Goal: Obtain resource: Obtain resource

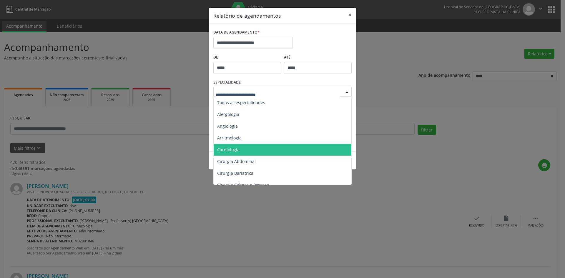
click at [229, 150] on span "Cardiologia" at bounding box center [228, 150] width 22 height 6
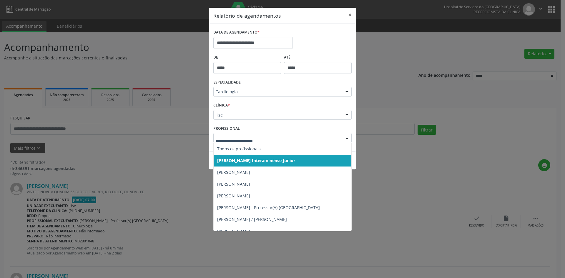
click at [349, 138] on div at bounding box center [347, 138] width 9 height 10
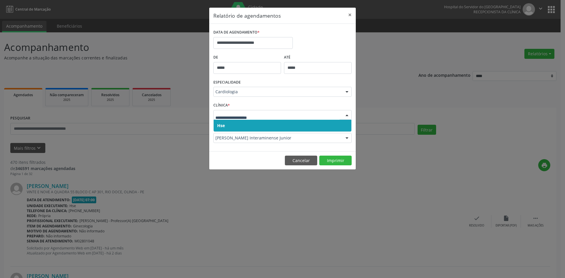
click at [228, 126] on span "Hse" at bounding box center [283, 126] width 138 height 12
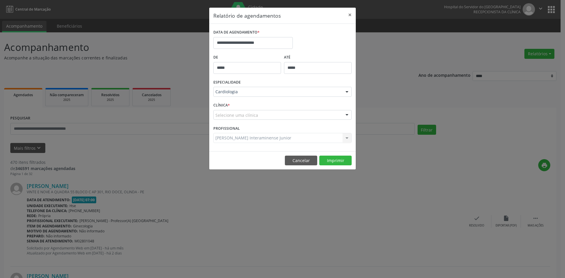
drag, startPoint x: 229, startPoint y: 117, endPoint x: 239, endPoint y: 143, distance: 27.5
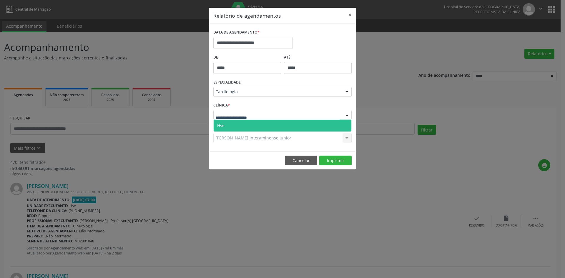
click at [236, 121] on span "Hse" at bounding box center [283, 126] width 138 height 12
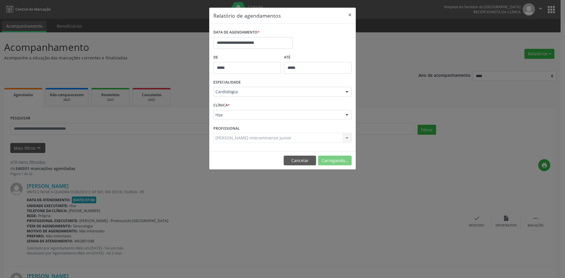
click at [248, 139] on div "[PERSON_NAME] Interaminense Junior Todos os profissionais [PERSON_NAME] Interam…" at bounding box center [282, 138] width 138 height 10
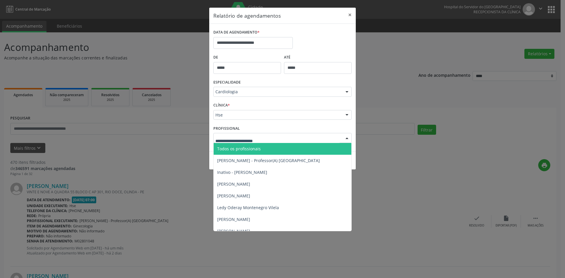
click at [250, 148] on span "Todos os profissionais" at bounding box center [239, 149] width 44 height 6
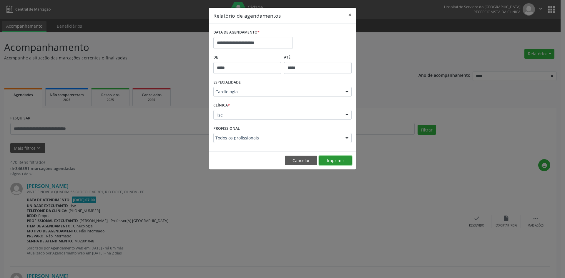
click at [340, 161] on button "Imprimir" at bounding box center [336, 161] width 32 height 10
click at [349, 92] on div at bounding box center [347, 92] width 9 height 10
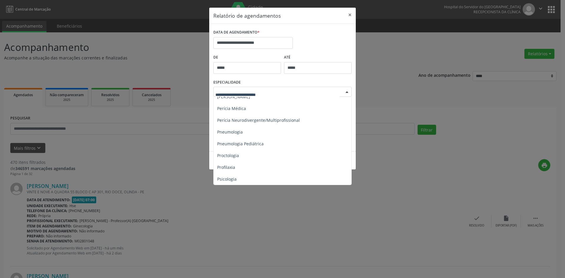
scroll to position [883, 0]
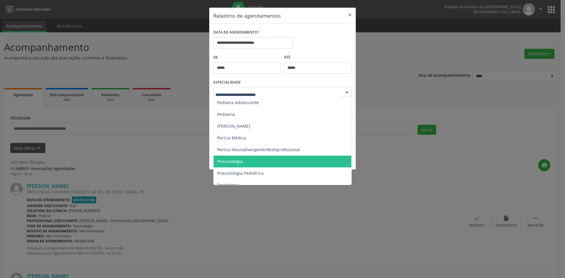
click at [232, 162] on span "Pneumologia" at bounding box center [230, 162] width 26 height 6
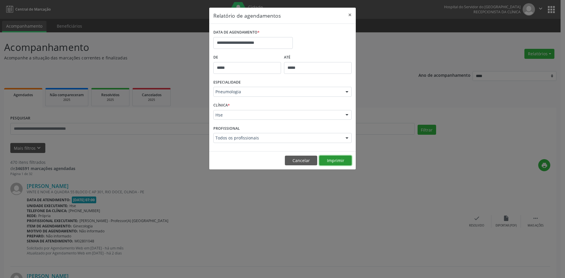
click at [333, 161] on button "Imprimir" at bounding box center [336, 161] width 32 height 10
click at [347, 93] on div at bounding box center [347, 92] width 9 height 10
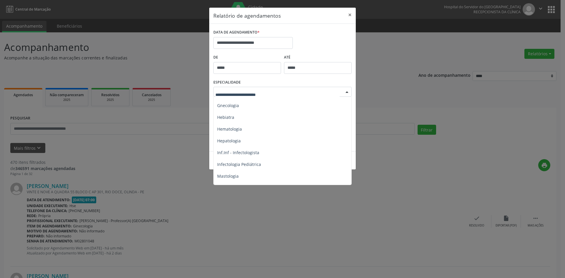
scroll to position [442, 0]
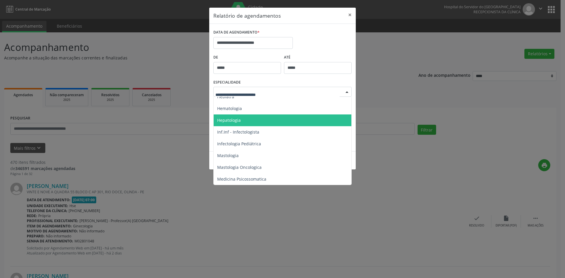
click at [231, 120] on span "Hepatologia" at bounding box center [229, 120] width 24 height 6
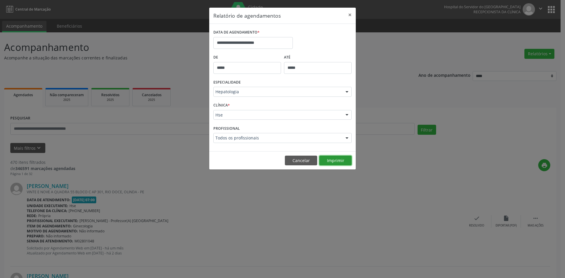
click at [331, 160] on button "Imprimir" at bounding box center [336, 161] width 32 height 10
click at [255, 35] on label "DATA DE AGENDAMENTO *" at bounding box center [236, 32] width 46 height 9
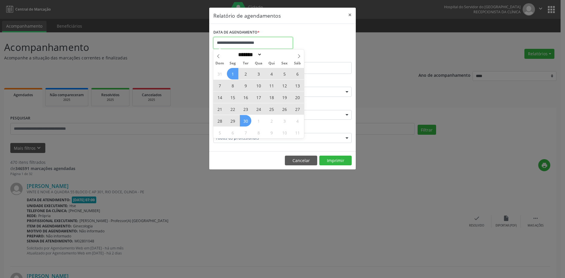
click at [253, 43] on input "**********" at bounding box center [253, 43] width 80 height 12
click at [216, 55] on icon at bounding box center [218, 56] width 4 height 4
select select "*"
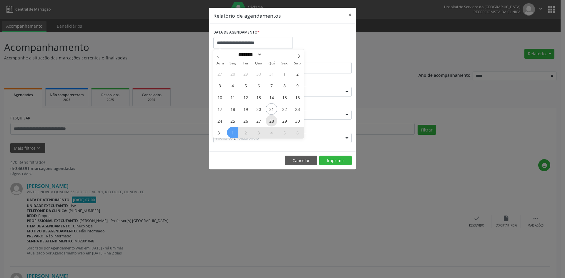
click at [271, 120] on span "28" at bounding box center [271, 120] width 11 height 11
type input "**********"
click at [271, 120] on span "28" at bounding box center [271, 120] width 11 height 11
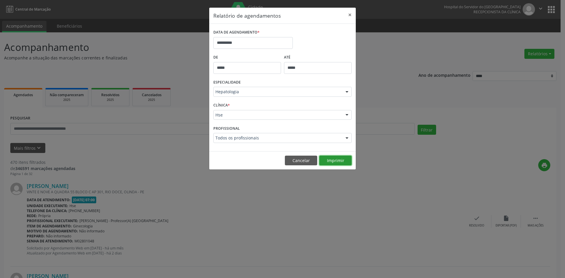
click at [338, 163] on button "Imprimir" at bounding box center [336, 161] width 32 height 10
click at [246, 43] on input "**********" at bounding box center [253, 43] width 80 height 12
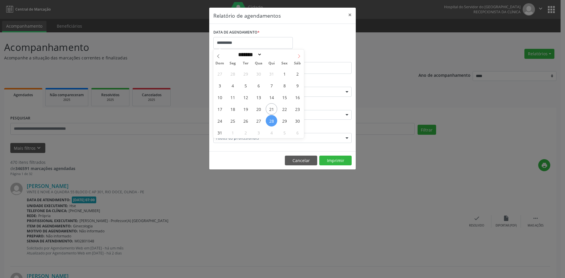
click at [300, 56] on icon at bounding box center [299, 56] width 4 height 4
select select "*"
click at [233, 75] on span "1" at bounding box center [232, 73] width 11 height 11
type input "**********"
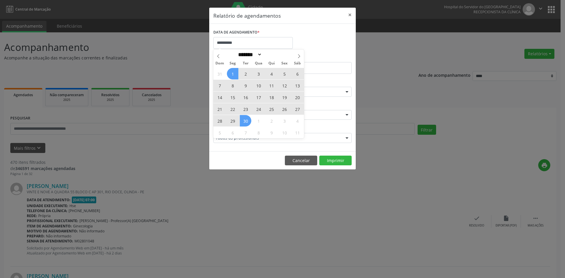
click at [244, 120] on div "31 1 2 3 4 5 6 7 8 9 10 11 12 13 14 15 16 17 18 19 20 21 22 23 24 25 26 27 28 2…" at bounding box center [258, 103] width 91 height 71
click at [244, 120] on span "30" at bounding box center [245, 120] width 11 height 11
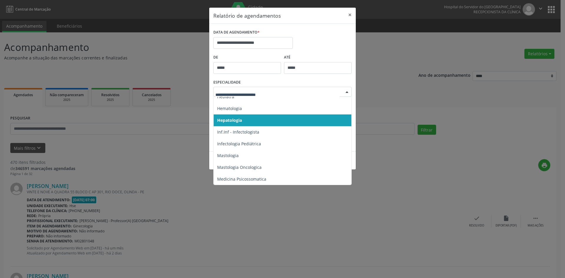
click at [347, 92] on div at bounding box center [347, 92] width 9 height 10
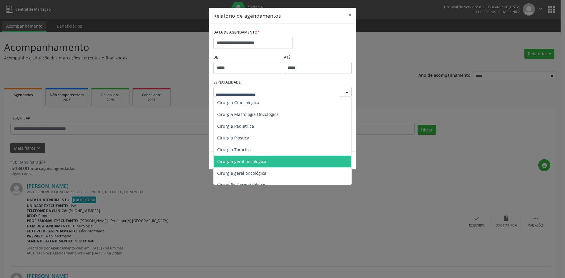
scroll to position [236, 0]
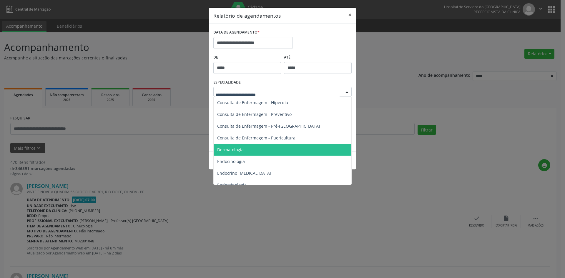
click at [236, 151] on span "Dermatologia" at bounding box center [230, 150] width 27 height 6
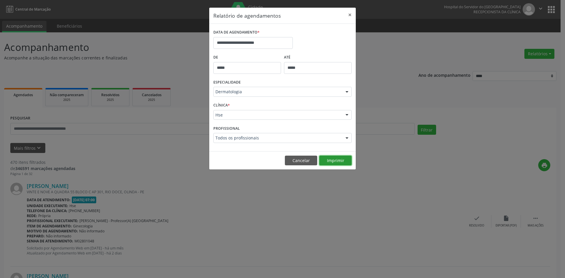
click at [335, 159] on button "Imprimir" at bounding box center [336, 161] width 32 height 10
click at [348, 92] on div at bounding box center [347, 92] width 9 height 10
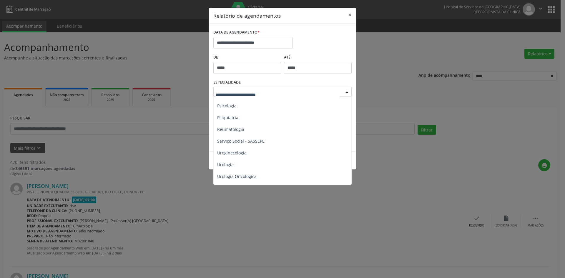
scroll to position [1000, 0]
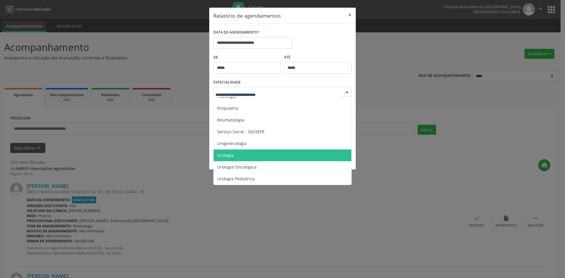
click at [230, 153] on span "Urologia" at bounding box center [225, 156] width 16 height 6
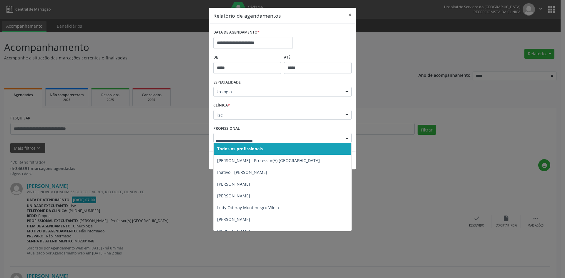
click at [349, 138] on div at bounding box center [347, 138] width 9 height 10
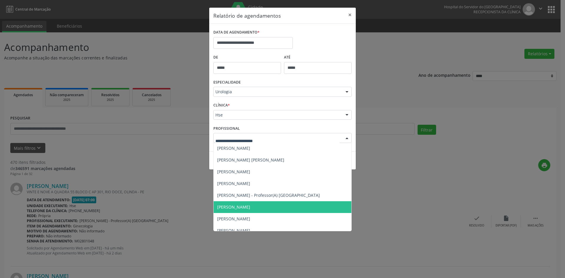
scroll to position [88, 0]
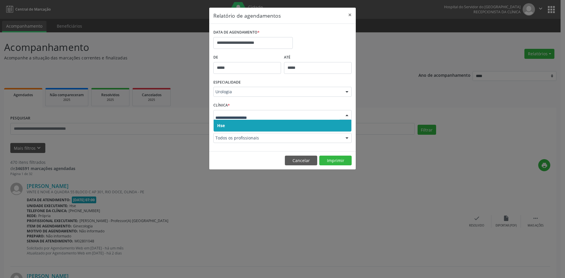
drag, startPoint x: 221, startPoint y: 124, endPoint x: 221, endPoint y: 119, distance: 5.3
click at [221, 124] on span "Hse" at bounding box center [221, 126] width 8 height 6
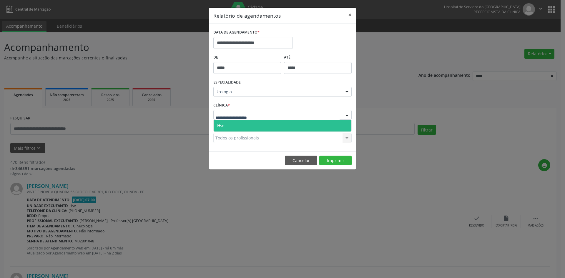
click at [223, 122] on span "Hse" at bounding box center [283, 126] width 138 height 12
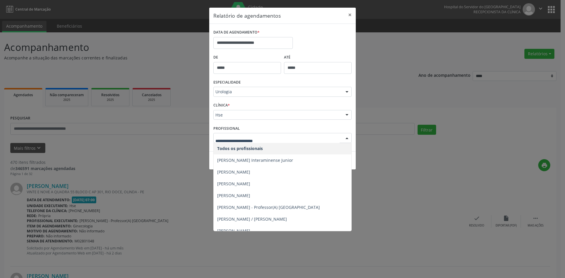
scroll to position [0, 0]
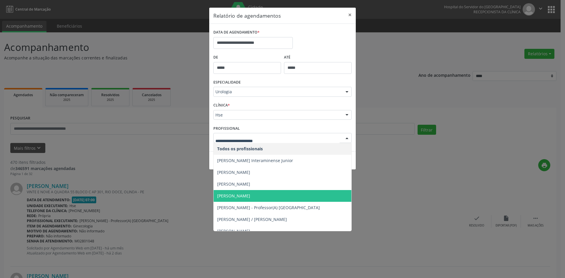
click at [236, 194] on span "[PERSON_NAME]" at bounding box center [233, 196] width 33 height 6
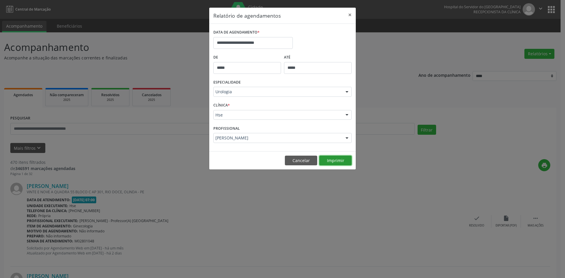
click at [334, 161] on button "Imprimir" at bounding box center [336, 161] width 32 height 10
click at [347, 91] on div at bounding box center [347, 92] width 9 height 10
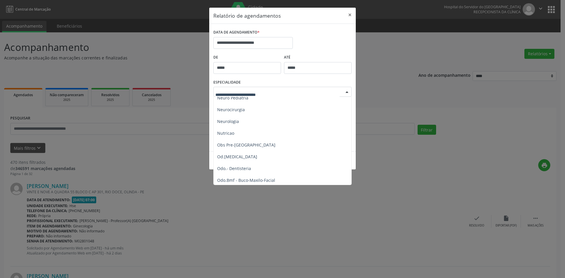
scroll to position [529, 0]
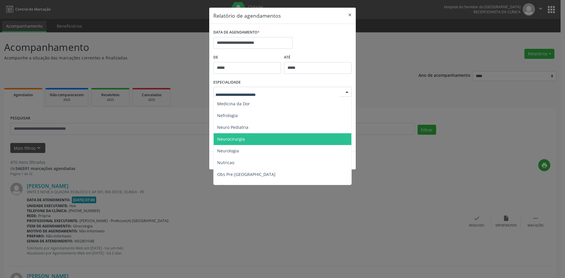
click at [235, 141] on span "Neurocirurgia" at bounding box center [231, 139] width 28 height 6
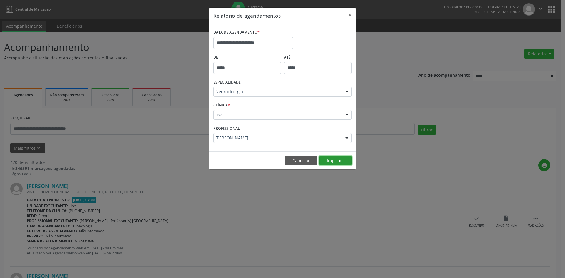
click at [337, 160] on button "Imprimir" at bounding box center [336, 161] width 32 height 10
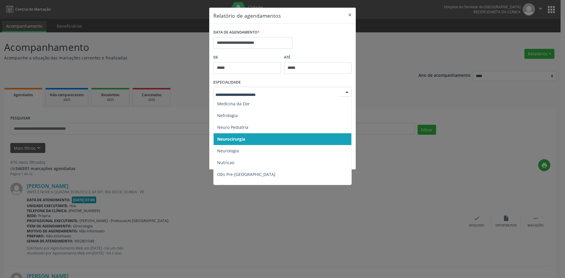
click at [230, 138] on span "Neurocirurgia" at bounding box center [231, 139] width 28 height 6
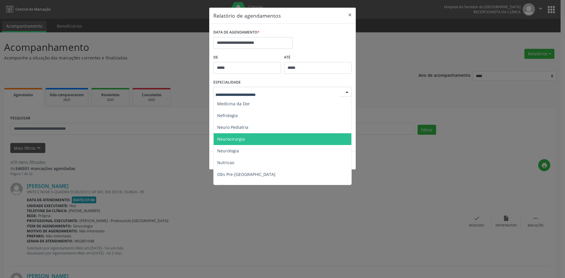
click at [228, 138] on span "Neurocirurgia" at bounding box center [231, 139] width 28 height 6
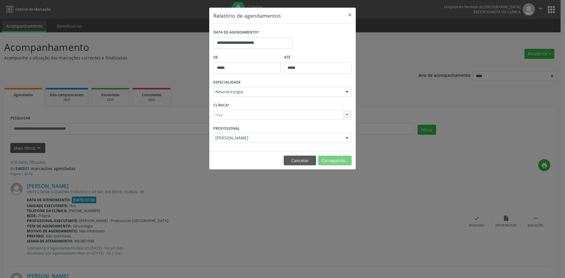
click at [221, 116] on div "Hse Hse Nenhum resultado encontrado para: " " Não há nenhuma opção para ser exi…" at bounding box center [282, 115] width 138 height 10
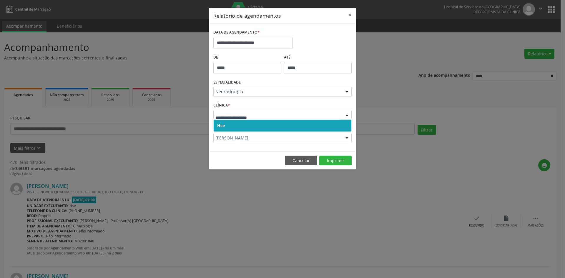
drag, startPoint x: 223, startPoint y: 123, endPoint x: 223, endPoint y: 119, distance: 4.7
click at [223, 122] on span "Hse" at bounding box center [283, 126] width 138 height 12
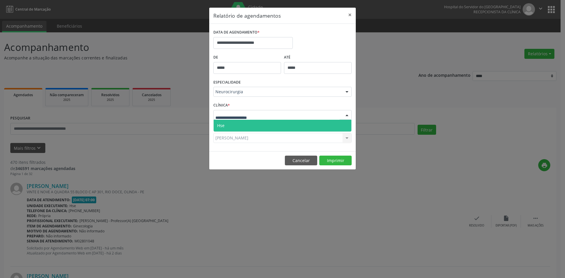
click at [224, 124] on span "Hse" at bounding box center [220, 126] width 7 height 6
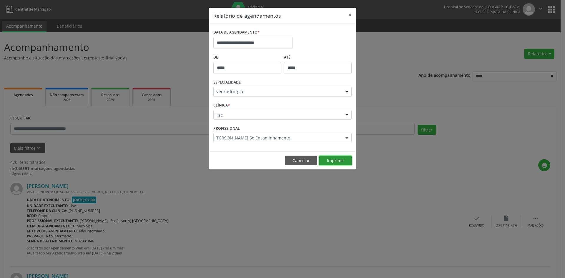
click at [335, 158] on button "Imprimir" at bounding box center [336, 161] width 32 height 10
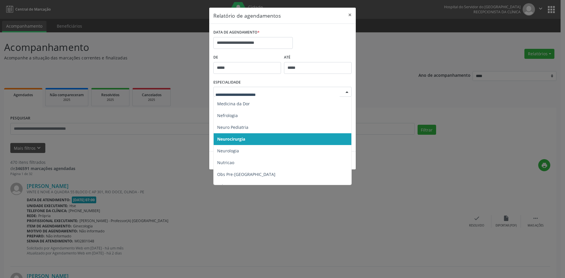
click at [346, 90] on div at bounding box center [347, 92] width 9 height 10
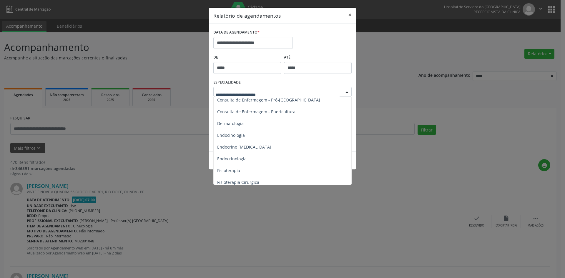
scroll to position [264, 0]
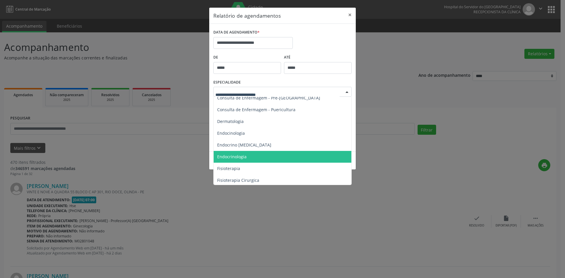
click at [232, 157] on span "Endocrinologia" at bounding box center [231, 157] width 29 height 6
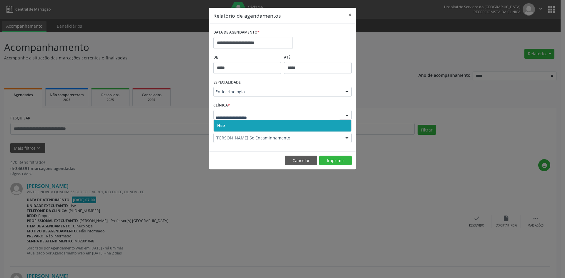
click at [226, 126] on span "Hse" at bounding box center [283, 126] width 138 height 12
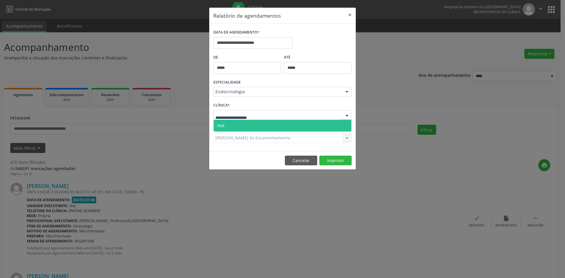
click at [225, 125] on span "Hse" at bounding box center [283, 126] width 138 height 12
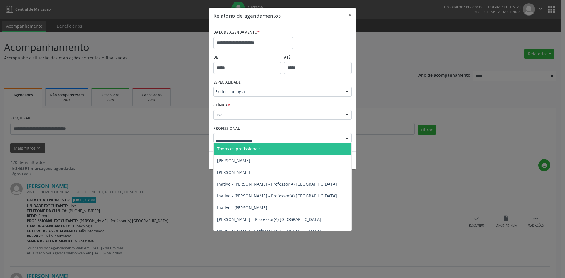
click at [230, 152] on span "Todos os profissionais" at bounding box center [289, 149] width 150 height 12
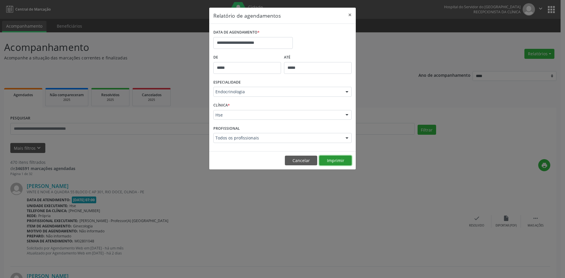
click at [332, 160] on button "Imprimir" at bounding box center [336, 161] width 32 height 10
click at [346, 92] on div at bounding box center [347, 92] width 9 height 10
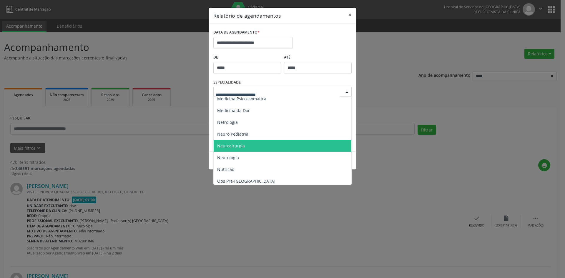
scroll to position [529, 0]
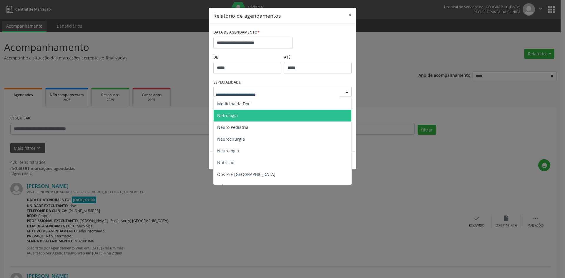
click at [227, 113] on span "Nefrologia" at bounding box center [227, 116] width 21 height 6
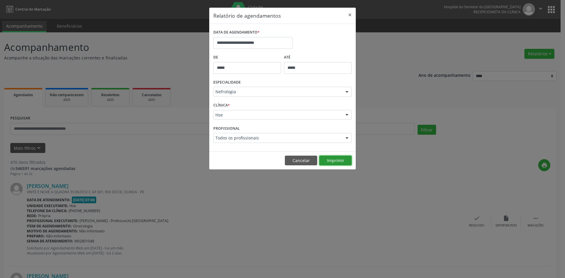
click at [333, 159] on button "Imprimir" at bounding box center [336, 161] width 32 height 10
click at [347, 92] on div at bounding box center [347, 92] width 9 height 10
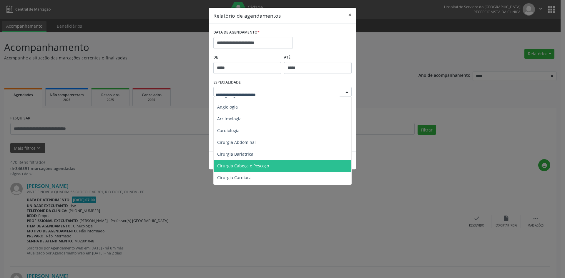
scroll to position [29, 0]
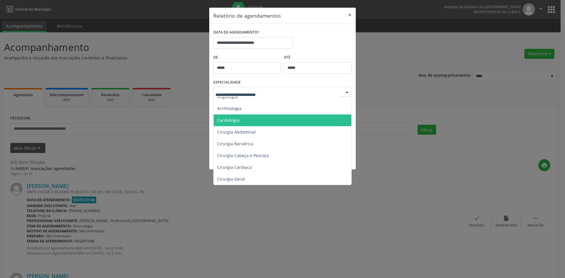
click at [235, 116] on span "Cardiologia" at bounding box center [283, 121] width 139 height 12
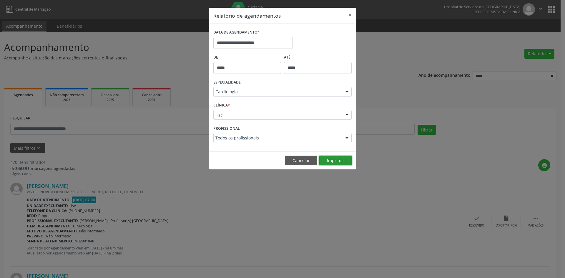
click at [337, 160] on button "Imprimir" at bounding box center [336, 161] width 32 height 10
click at [347, 91] on div at bounding box center [347, 92] width 9 height 10
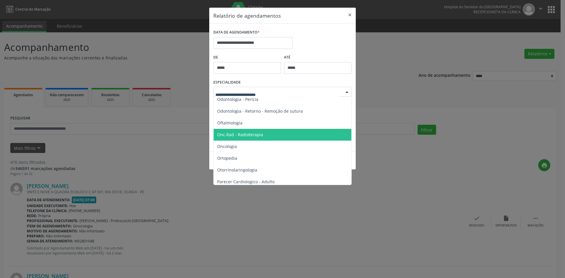
scroll to position [795, 0]
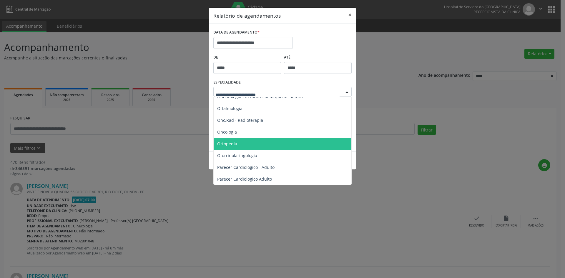
click at [230, 145] on span "Ortopedia" at bounding box center [227, 144] width 20 height 6
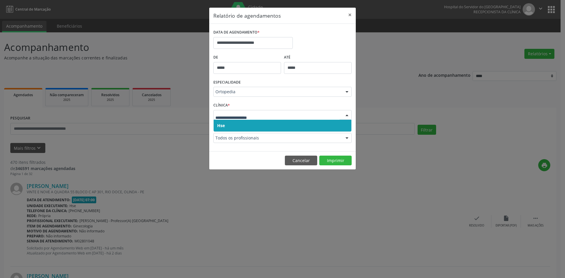
click at [224, 123] on span "Hse" at bounding box center [283, 126] width 138 height 12
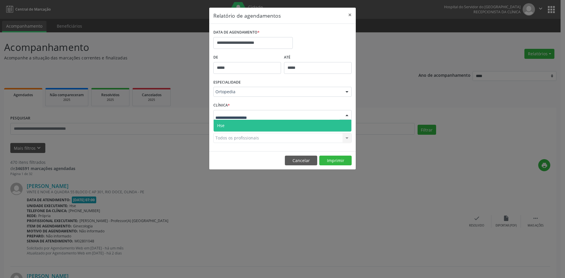
click at [226, 126] on span "Hse" at bounding box center [283, 126] width 138 height 12
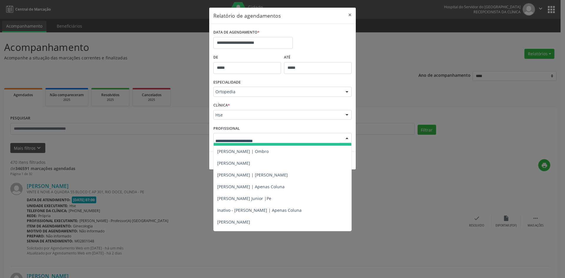
scroll to position [59, 0]
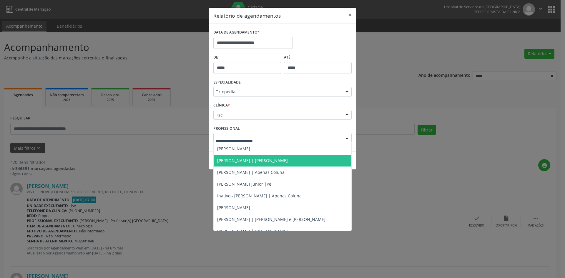
click at [260, 157] on span "[PERSON_NAME] | [PERSON_NAME]" at bounding box center [313, 161] width 198 height 12
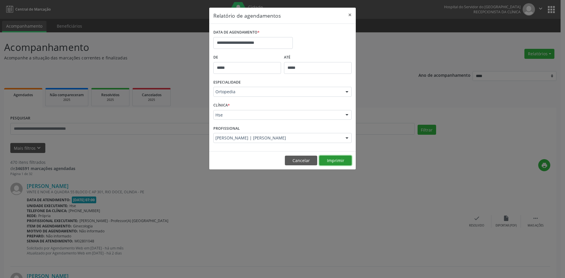
click at [333, 160] on button "Imprimir" at bounding box center [336, 161] width 32 height 10
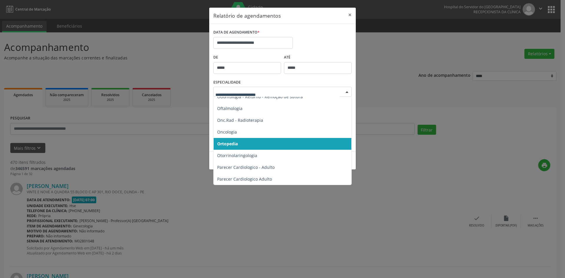
click at [349, 90] on div at bounding box center [347, 92] width 9 height 10
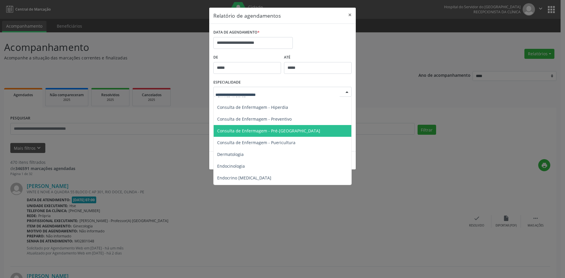
scroll to position [265, 0]
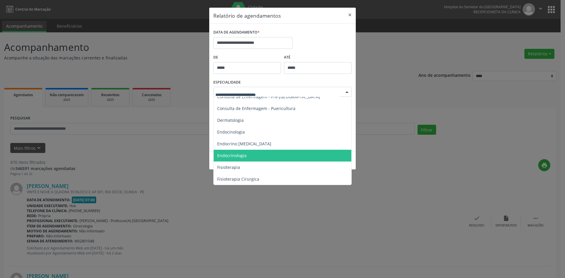
click at [230, 155] on span "Endocrinologia" at bounding box center [231, 156] width 29 height 6
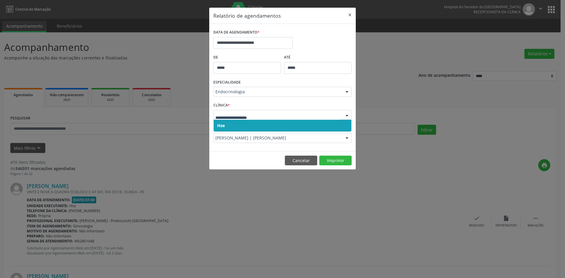
drag, startPoint x: 220, startPoint y: 126, endPoint x: 220, endPoint y: 119, distance: 6.5
click at [220, 124] on span "Hse" at bounding box center [221, 126] width 8 height 6
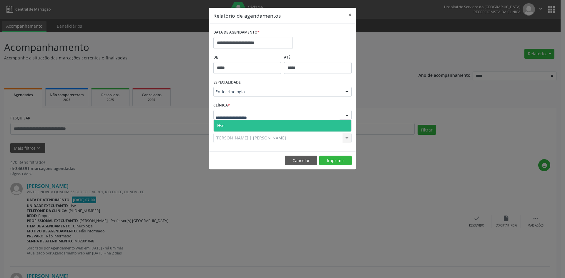
click at [221, 125] on span "Hse" at bounding box center [220, 126] width 7 height 6
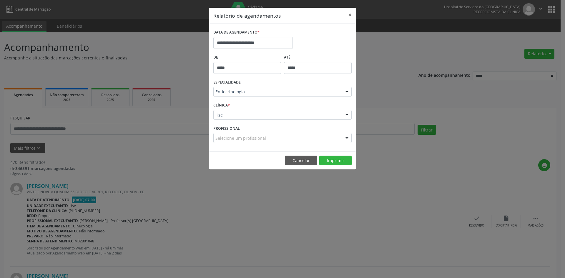
click at [223, 139] on div "Selecione um profissional Todos os profissionais [PERSON_NAME] - [PERSON_NAME] …" at bounding box center [282, 138] width 138 height 10
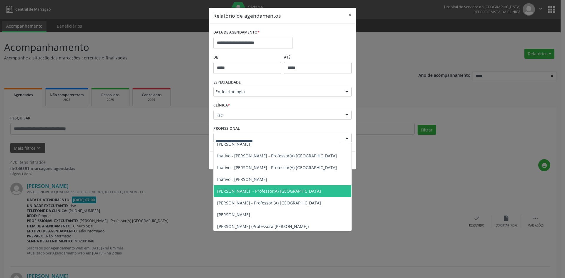
scroll to position [0, 0]
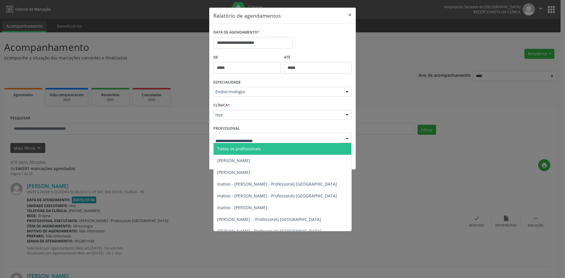
click at [234, 151] on span "Todos os profissionais" at bounding box center [239, 149] width 44 height 6
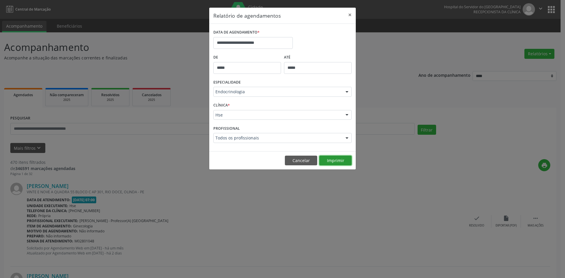
click at [341, 160] on button "Imprimir" at bounding box center [336, 161] width 32 height 10
